Goal: Information Seeking & Learning: Learn about a topic

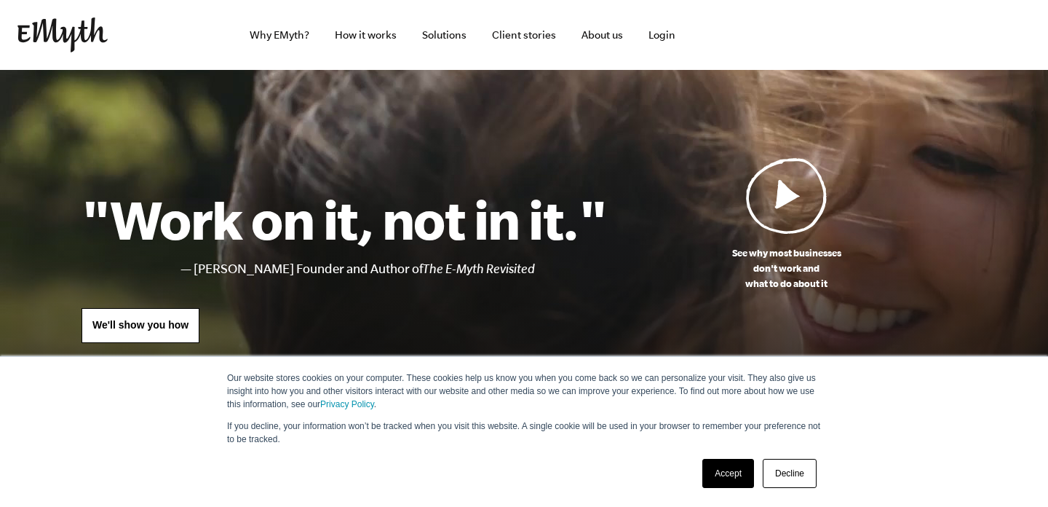
click at [734, 467] on link "Accept" at bounding box center [728, 473] width 52 height 29
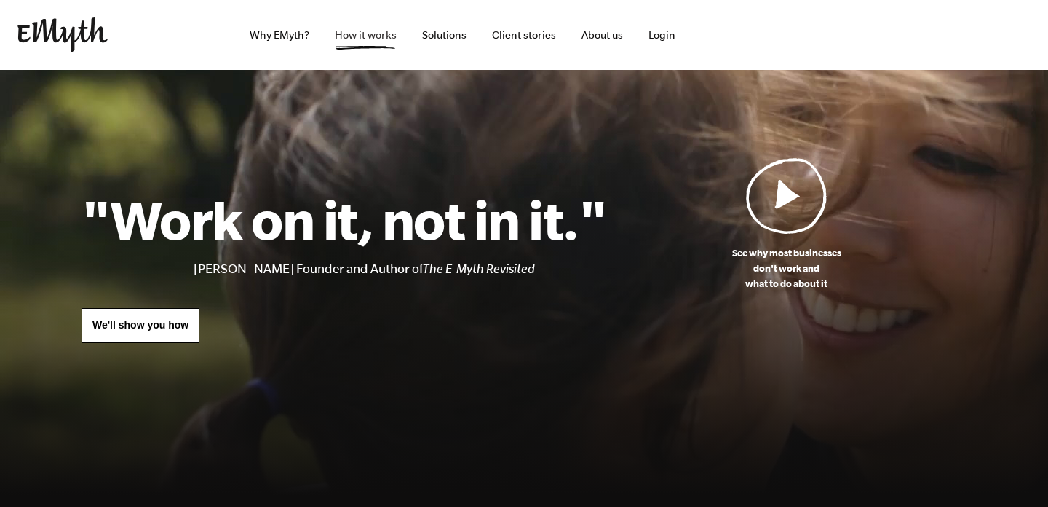
click at [370, 30] on link "How it works" at bounding box center [365, 35] width 85 height 70
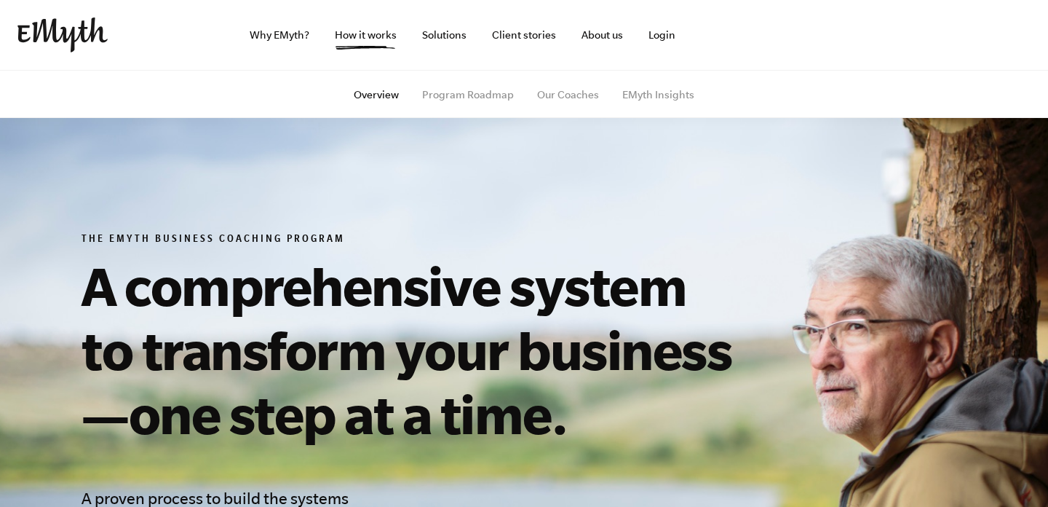
click at [71, 21] on img at bounding box center [62, 34] width 90 height 35
